Goal: Find specific page/section: Find specific page/section

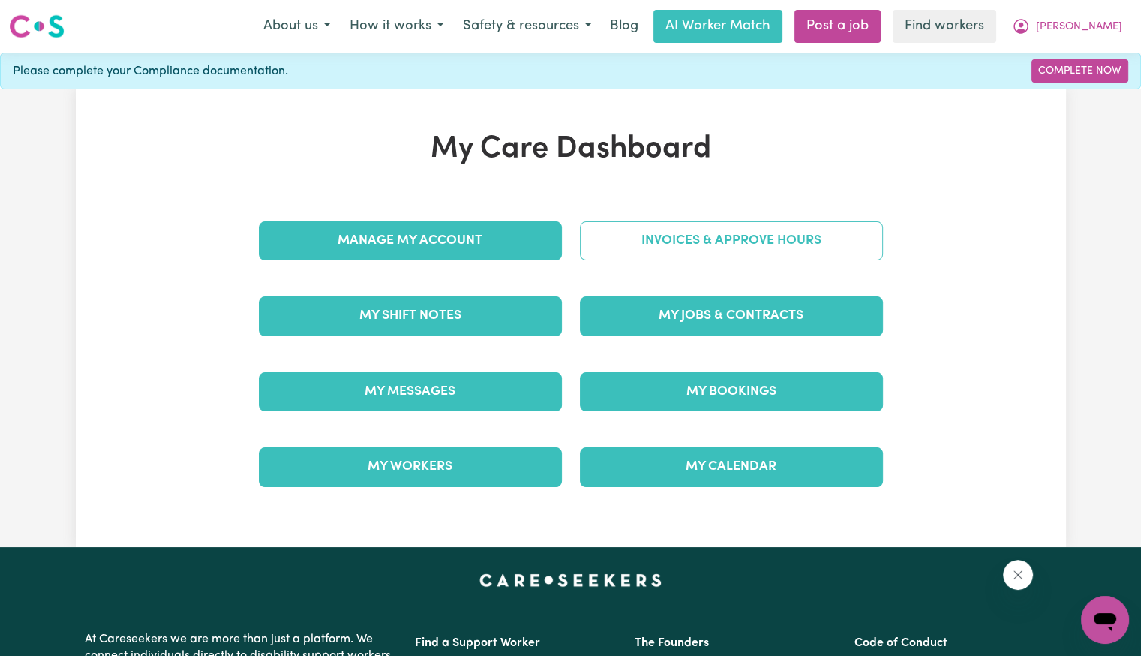
click at [603, 256] on link "Invoices & Approve Hours" at bounding box center [731, 240] width 303 height 39
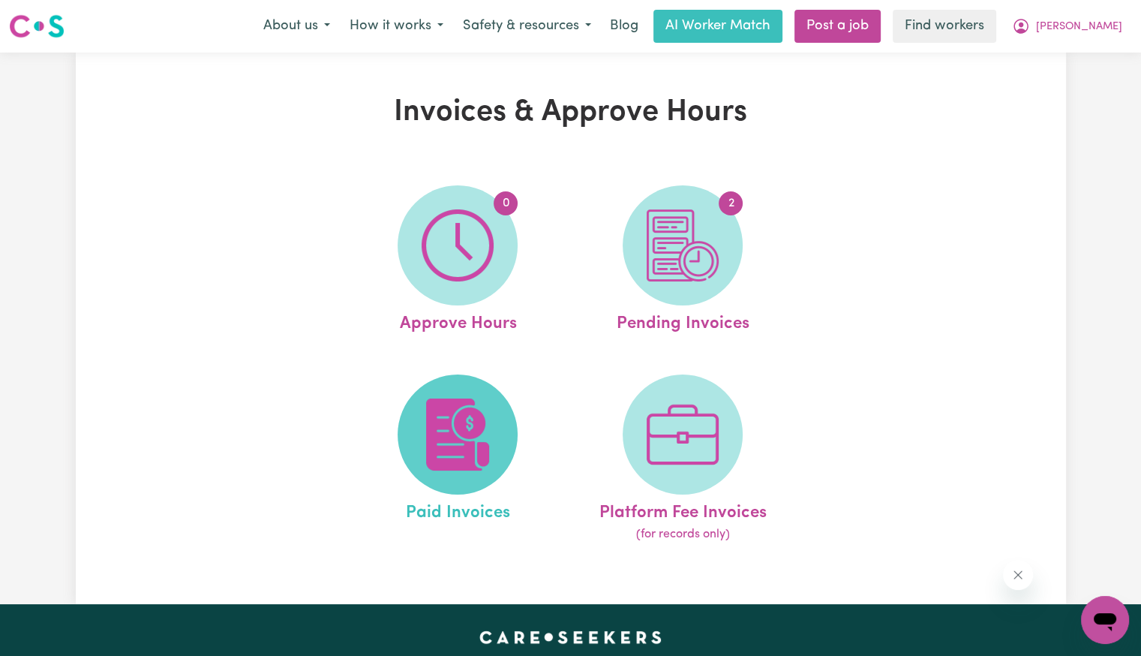
click at [432, 461] on img at bounding box center [458, 434] width 72 height 72
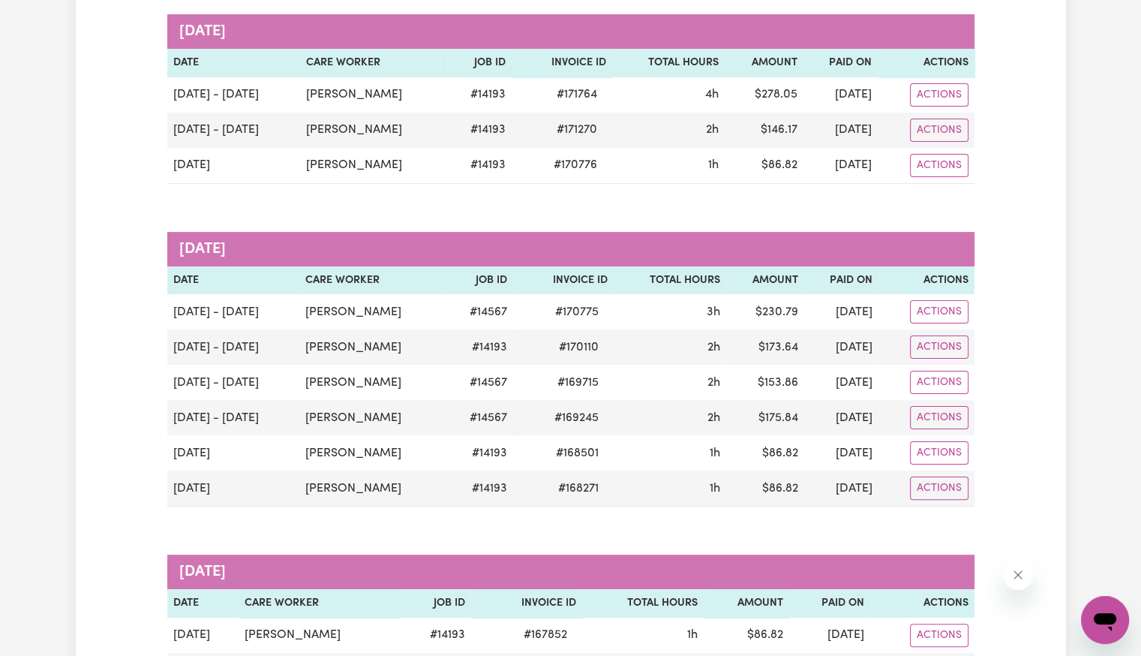
scroll to position [225, 0]
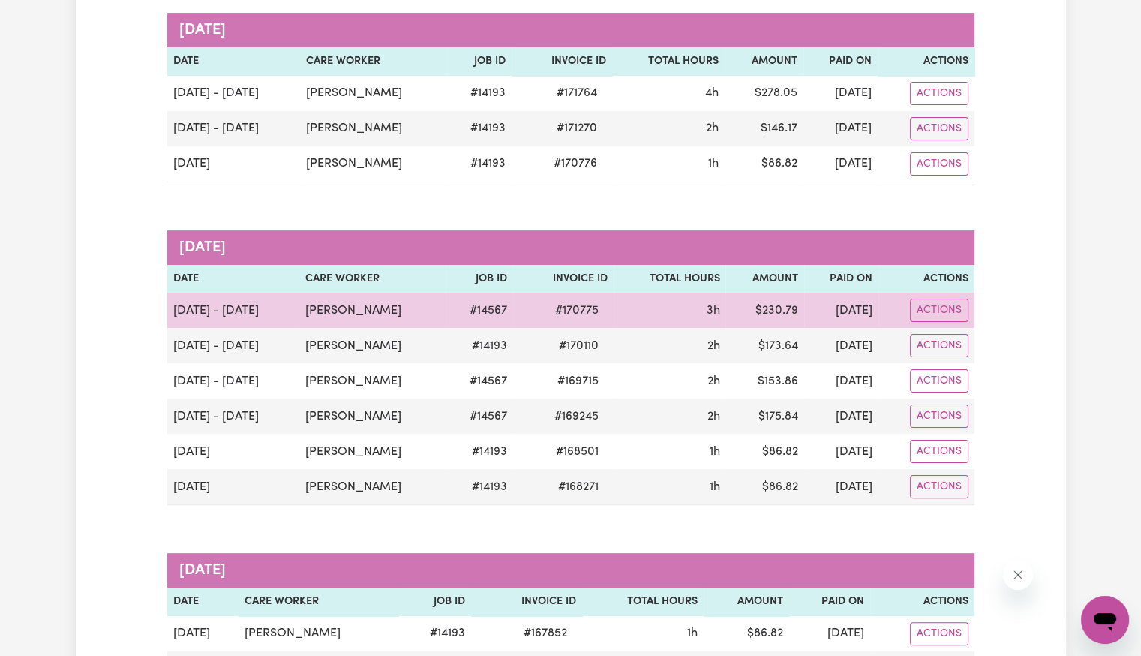
click at [546, 308] on span "# 170775" at bounding box center [577, 311] width 62 height 18
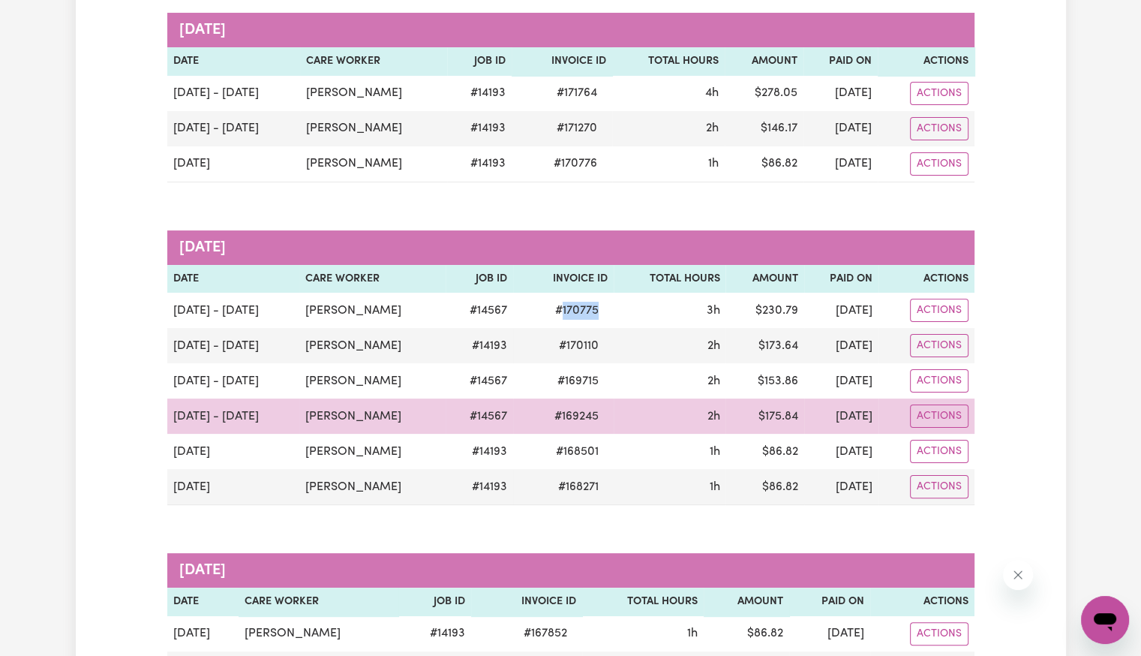
copy span "170775"
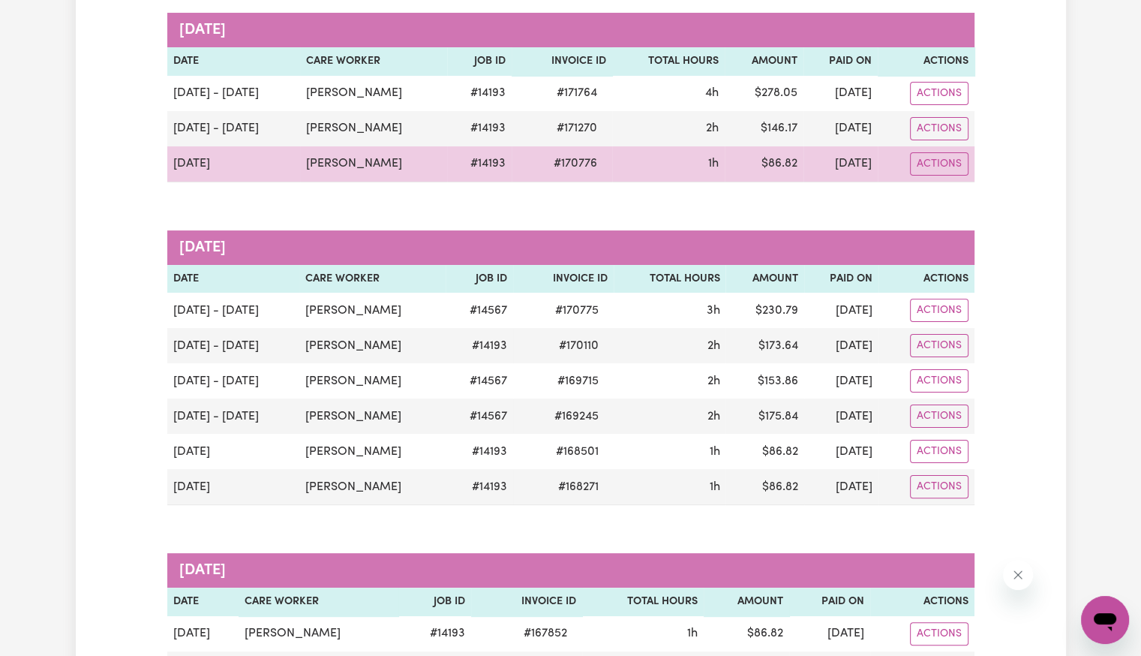
click at [547, 161] on span "# 170776" at bounding box center [576, 164] width 62 height 18
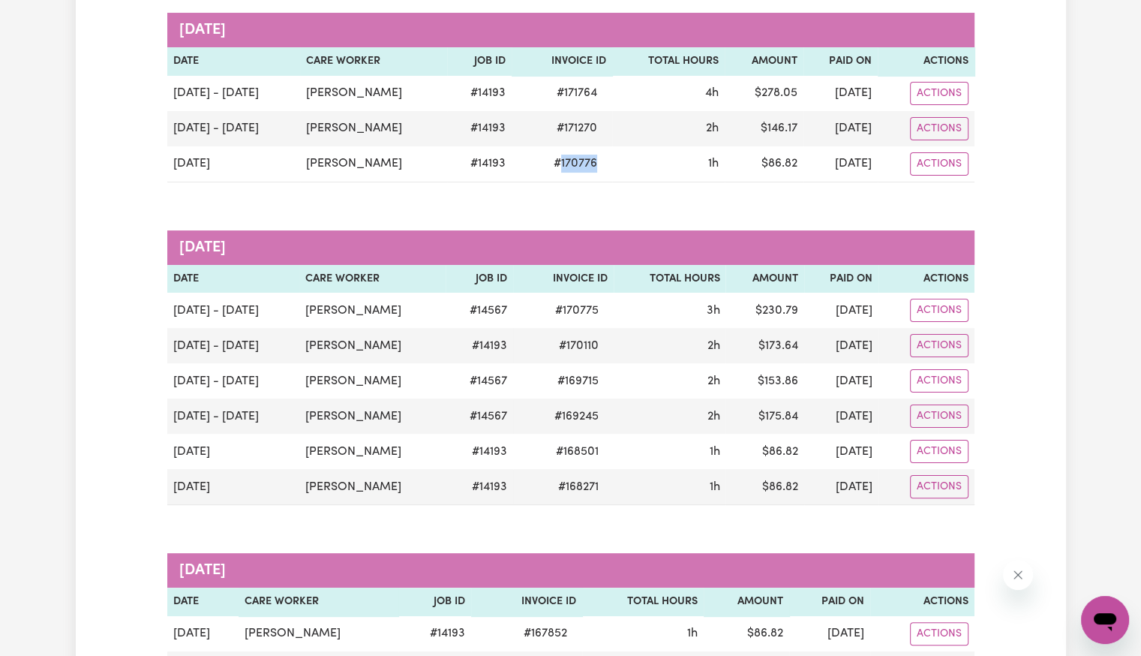
copy span "170776"
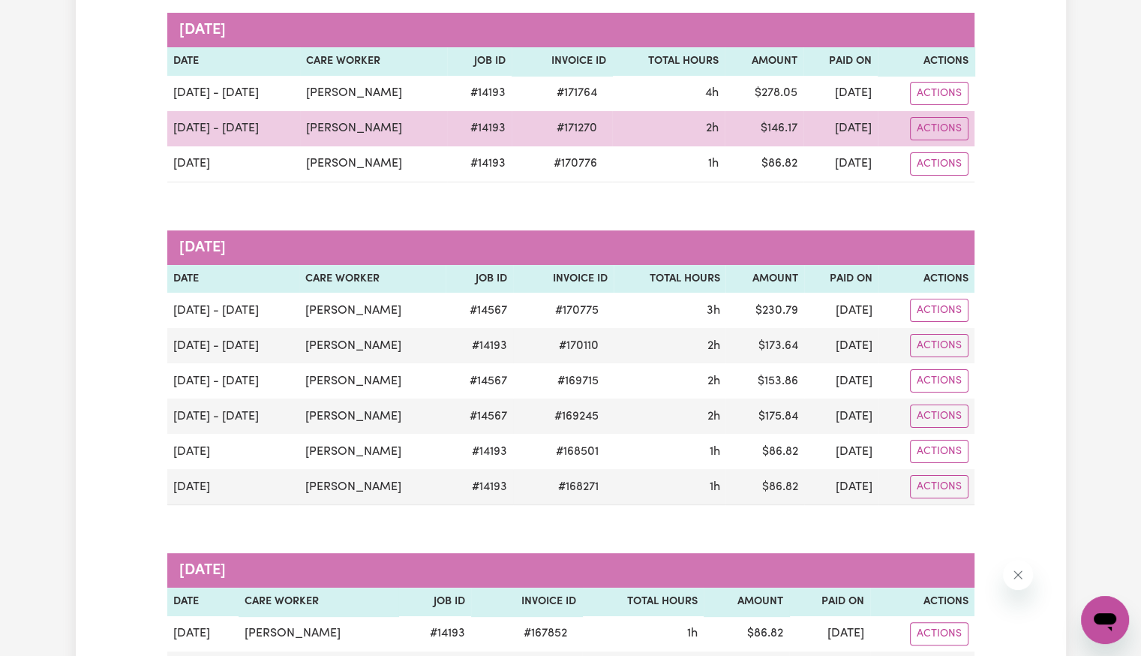
click at [560, 124] on span "# 171270" at bounding box center [577, 128] width 59 height 18
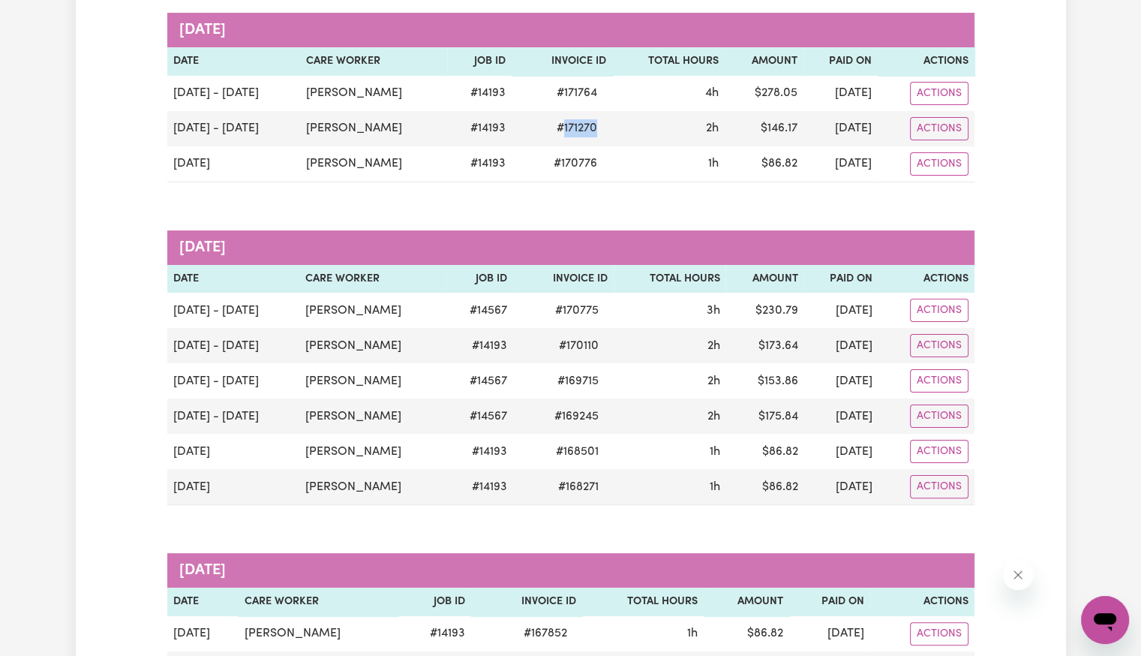
copy span "171270"
